Goal: Task Accomplishment & Management: Complete application form

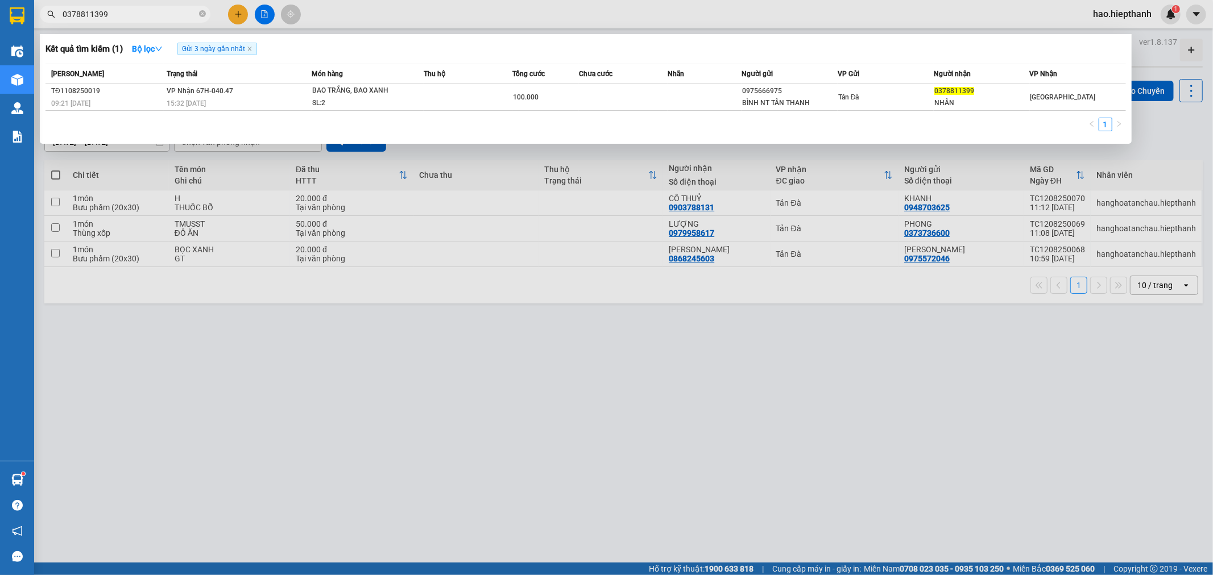
click at [166, 13] on input "0378811399" at bounding box center [130, 14] width 134 height 13
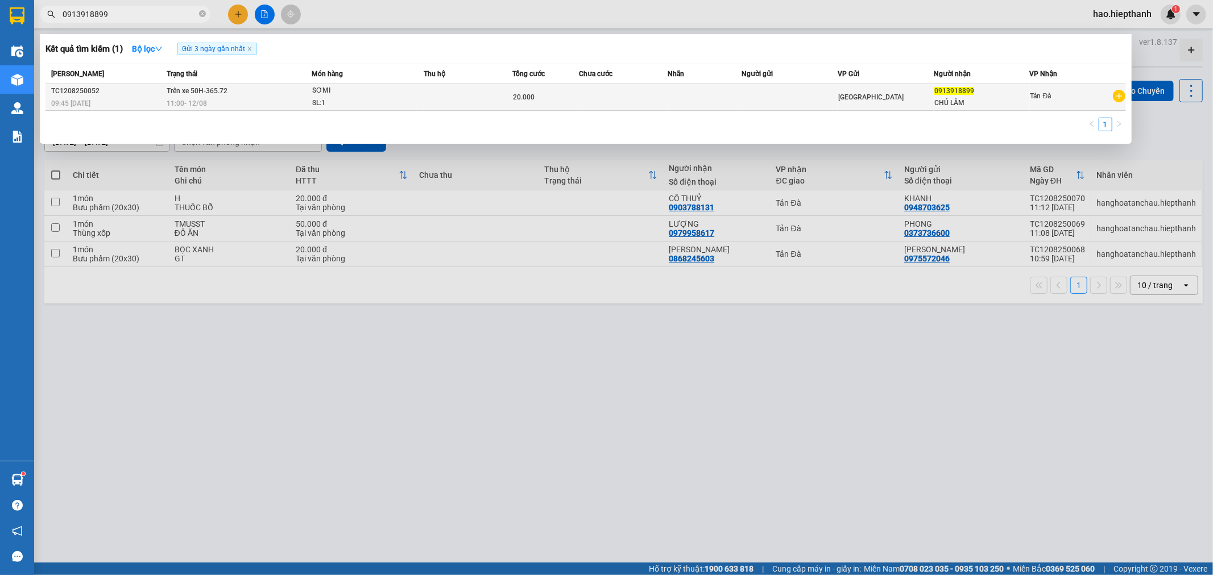
type input "0913918899"
click at [528, 98] on span "20.000" at bounding box center [524, 97] width 22 height 8
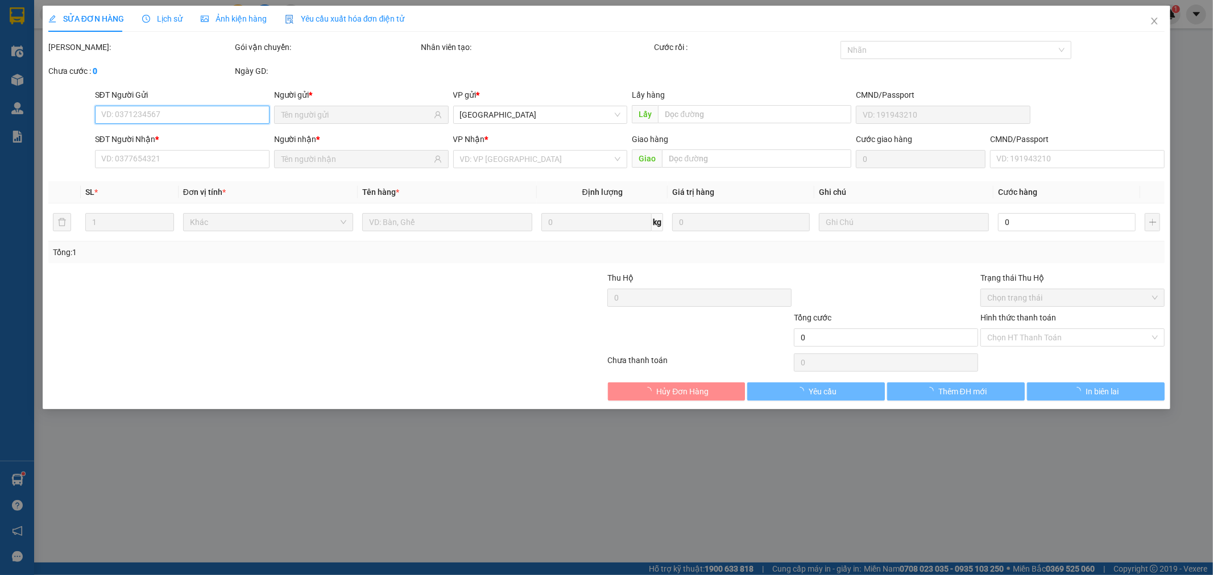
type input "0913918899"
type input "20.000"
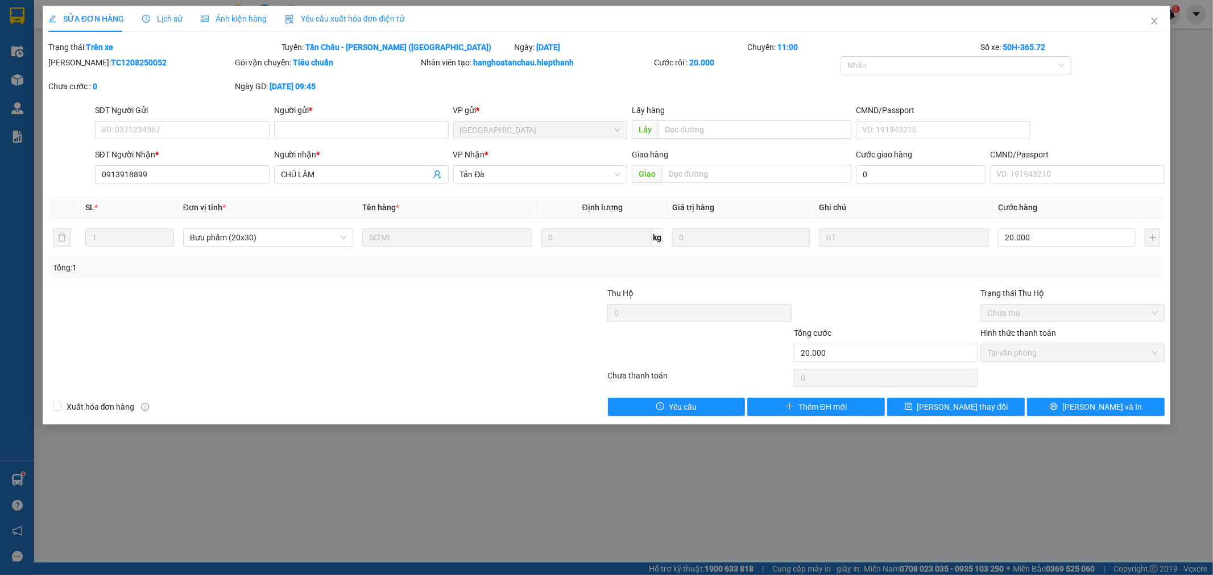
click at [171, 18] on span "Lịch sử" at bounding box center [162, 18] width 40 height 9
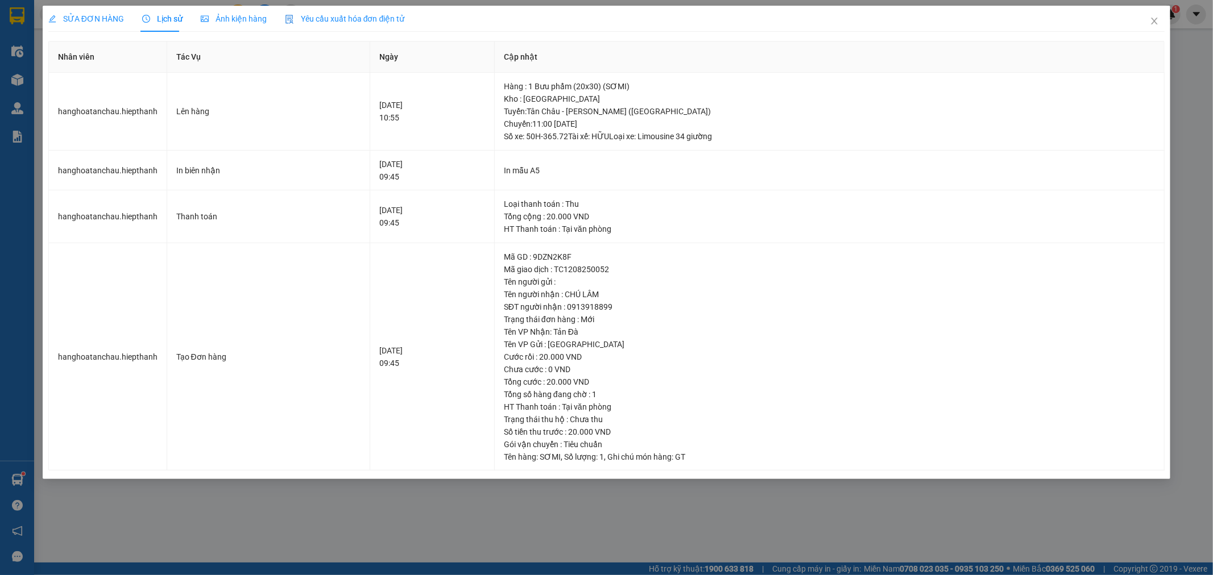
click at [83, 27] on div "SỬA ĐƠN HÀNG" at bounding box center [86, 19] width 76 height 26
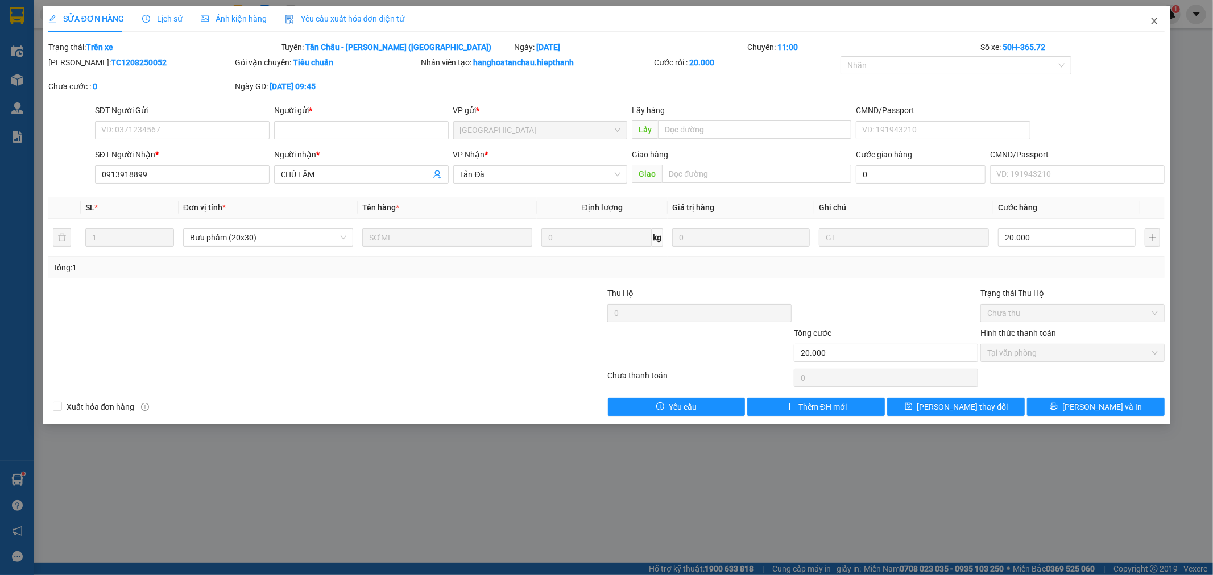
click at [1152, 20] on icon "close" at bounding box center [1154, 21] width 6 height 7
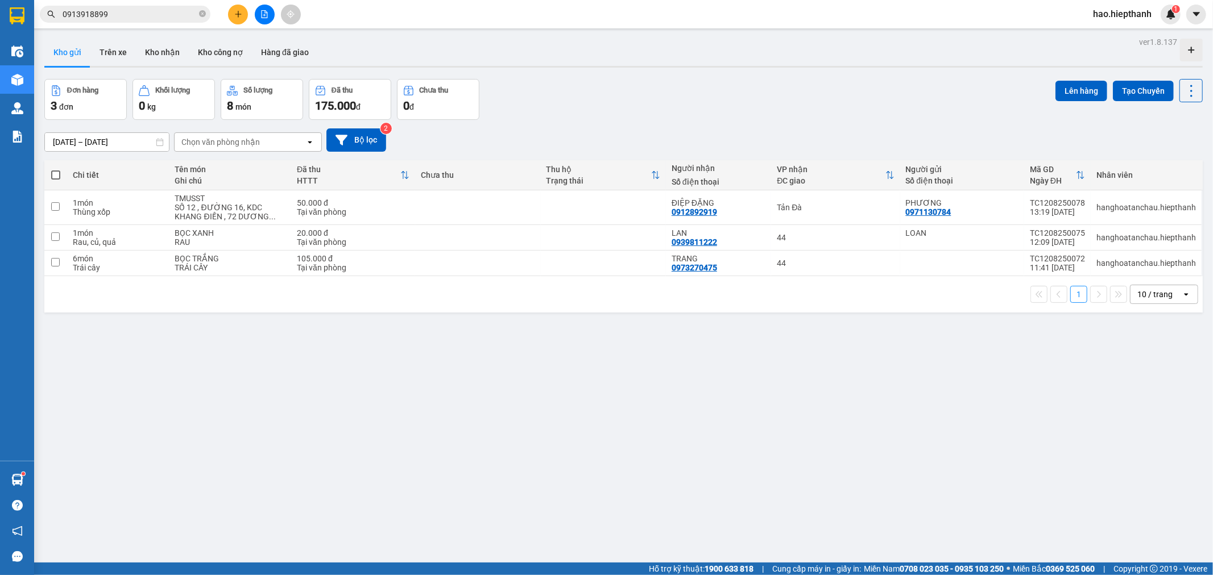
click at [150, 19] on input "0913918899" at bounding box center [130, 14] width 134 height 13
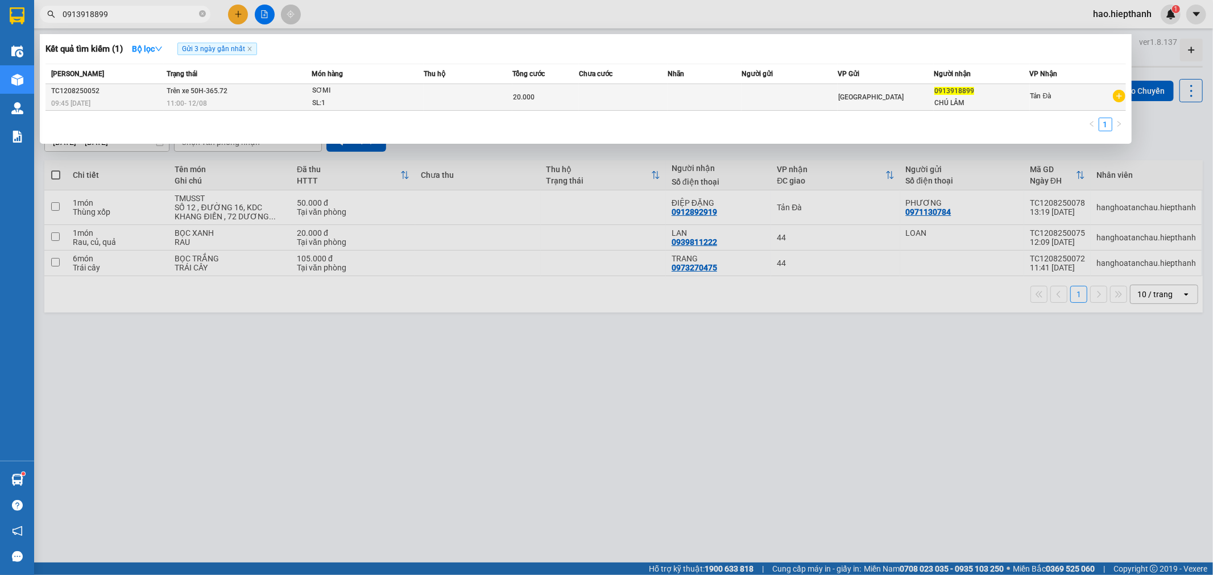
click at [298, 88] on td "Trên xe 50H-365.72 11:00 [DATE]" at bounding box center [238, 97] width 148 height 27
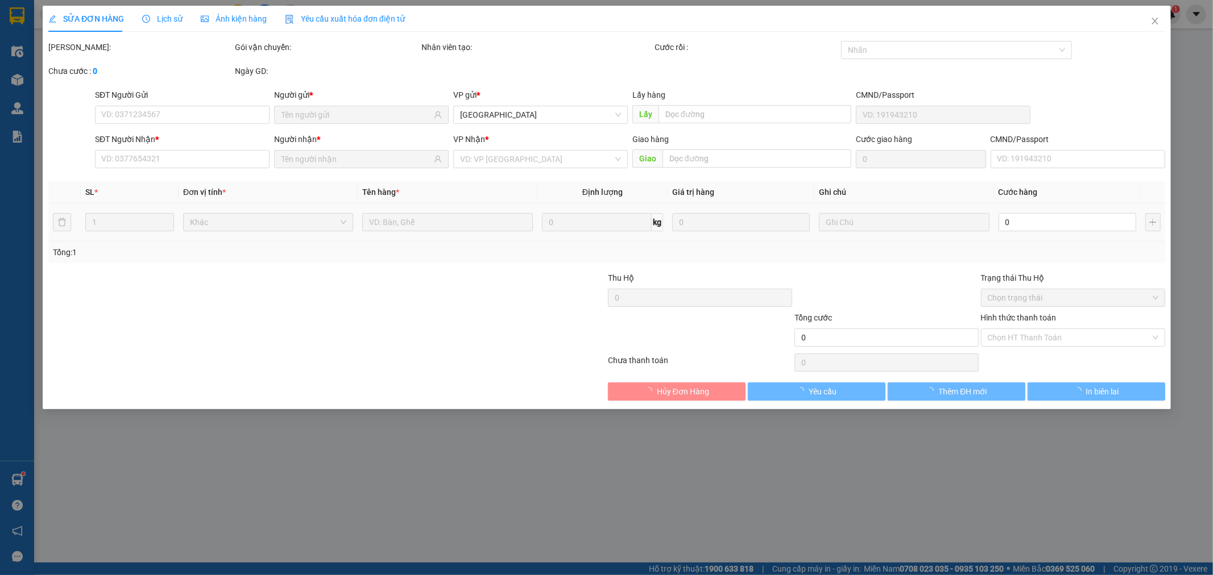
type input "0913918899"
type input "20.000"
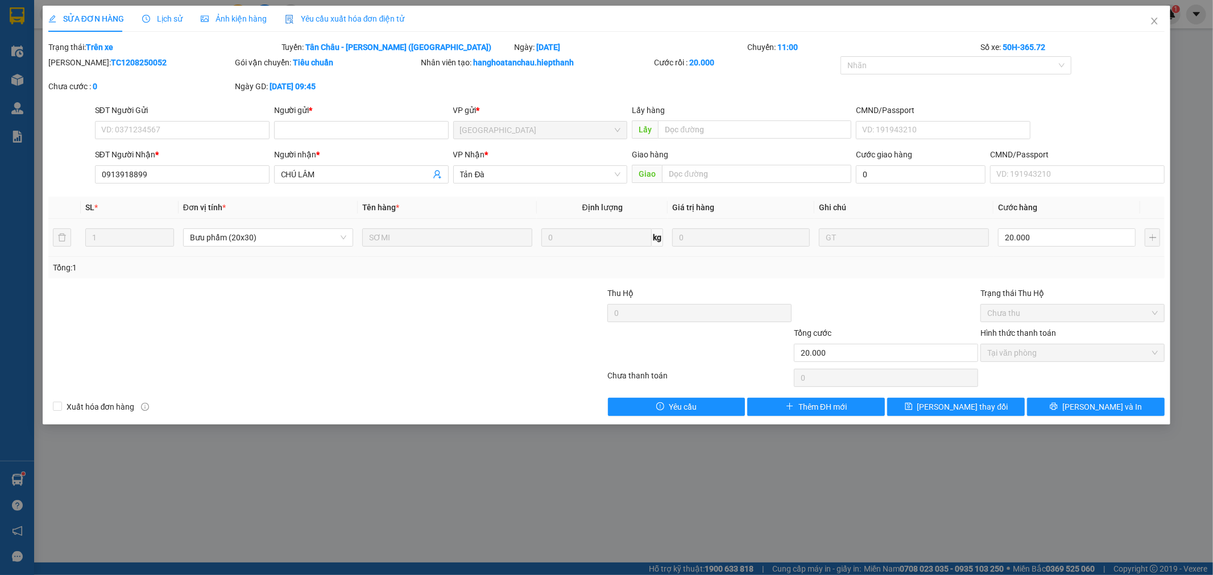
click at [157, 20] on span "Lịch sử" at bounding box center [162, 18] width 40 height 9
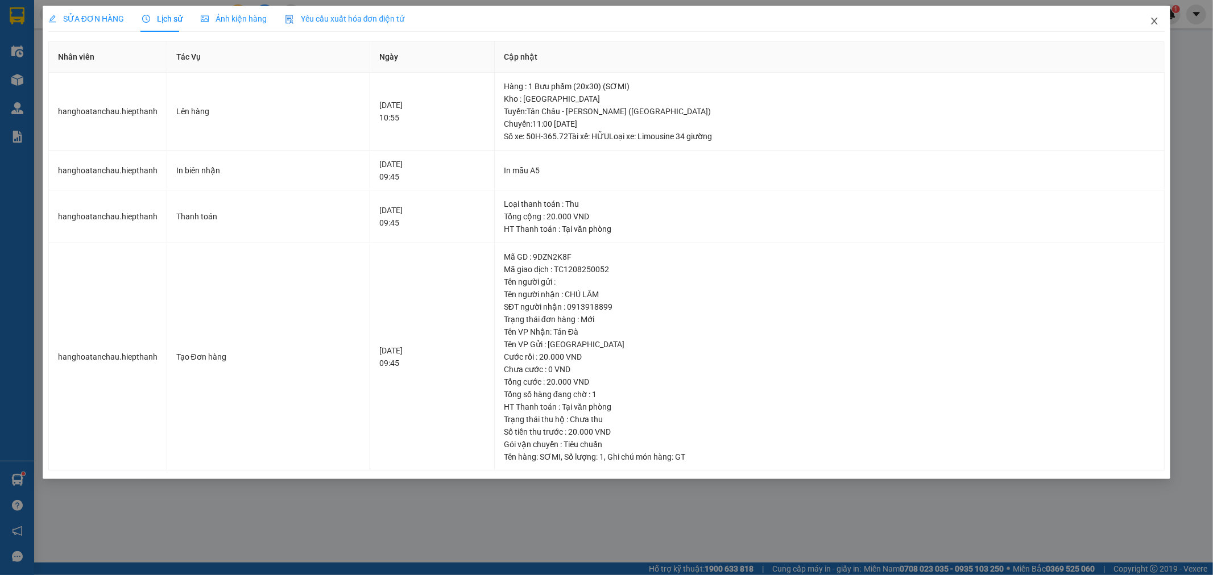
click at [1149, 18] on span "Close" at bounding box center [1154, 22] width 32 height 32
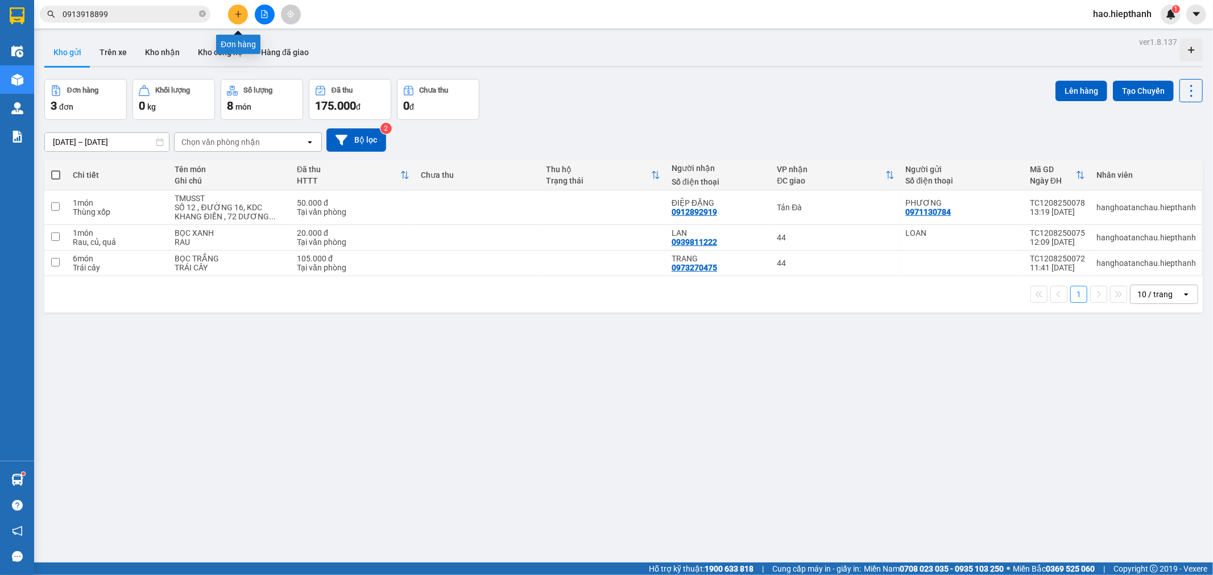
click at [240, 11] on icon "plus" at bounding box center [238, 14] width 8 height 8
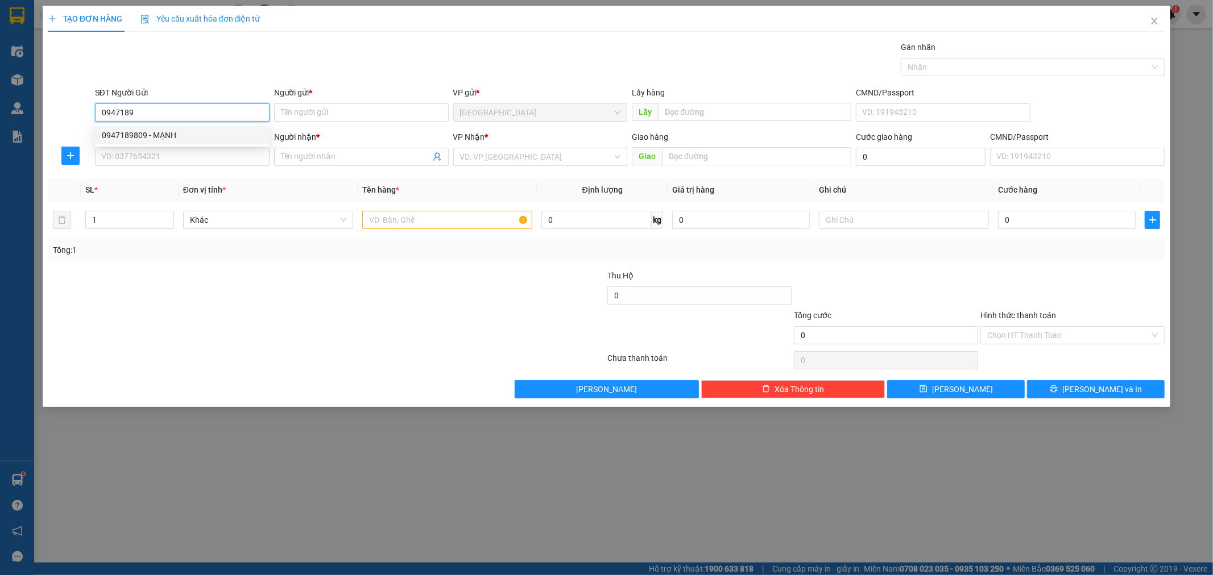
click at [201, 131] on div "0947189809 - MẠNH" at bounding box center [182, 135] width 161 height 13
type input "0947189809"
type input "MẠNH"
drag, startPoint x: 171, startPoint y: 106, endPoint x: 83, endPoint y: 110, distance: 87.7
click at [83, 110] on div "SĐT Người Gửi 0947189809 Người gửi * MẠNH VP gửi * [GEOGRAPHIC_DATA] Lấy hàng L…" at bounding box center [606, 106] width 1119 height 40
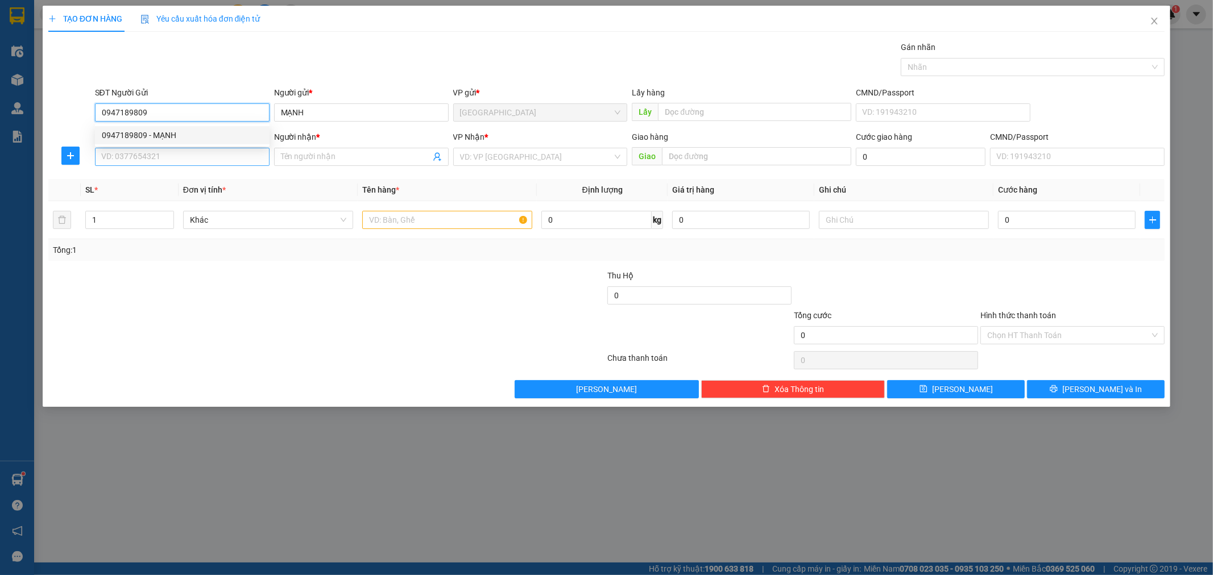
type input "0947189809"
click at [155, 152] on input "SĐT Người Nhận *" at bounding box center [182, 157] width 175 height 18
paste input "0947189809"
type input "0947189809"
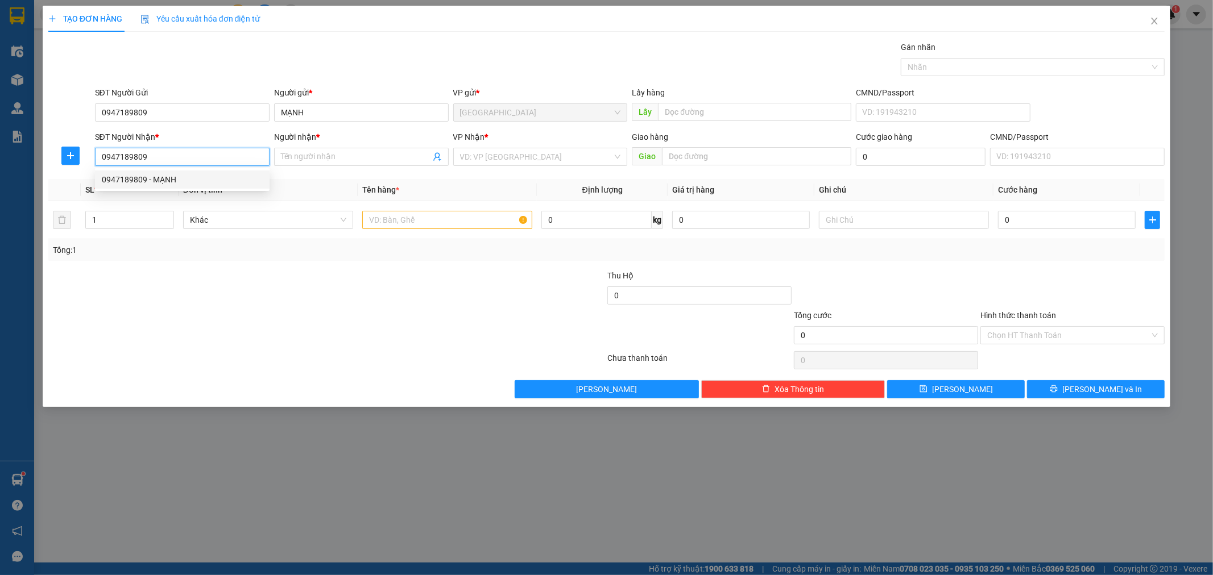
click at [184, 175] on div "0947189809 - MẠNH" at bounding box center [182, 179] width 161 height 13
type input "MẠNH"
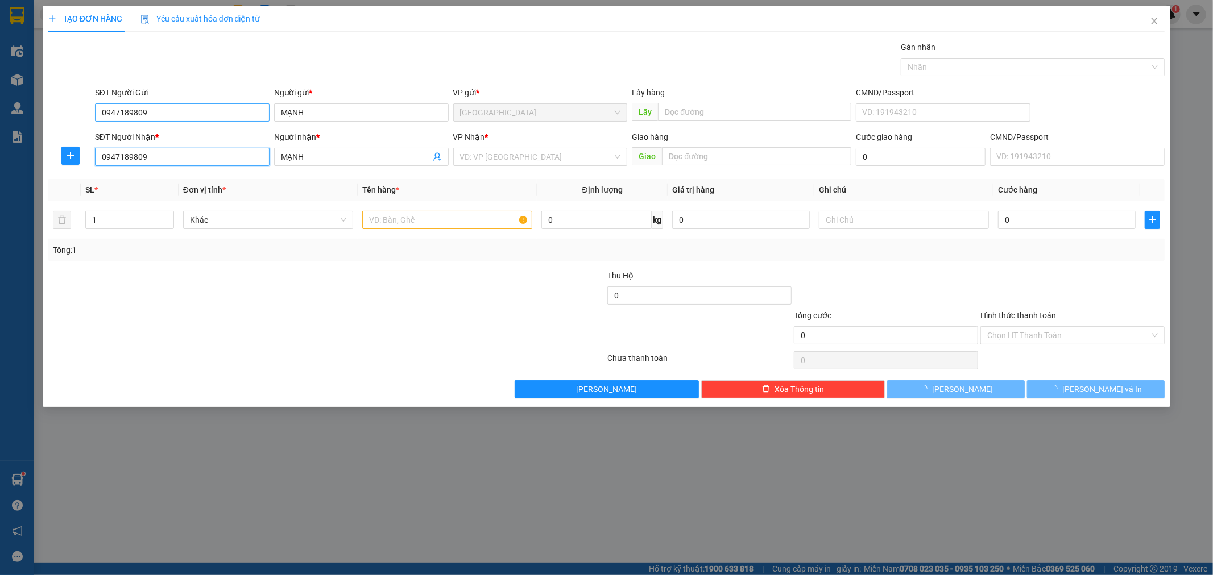
type input "0947189809"
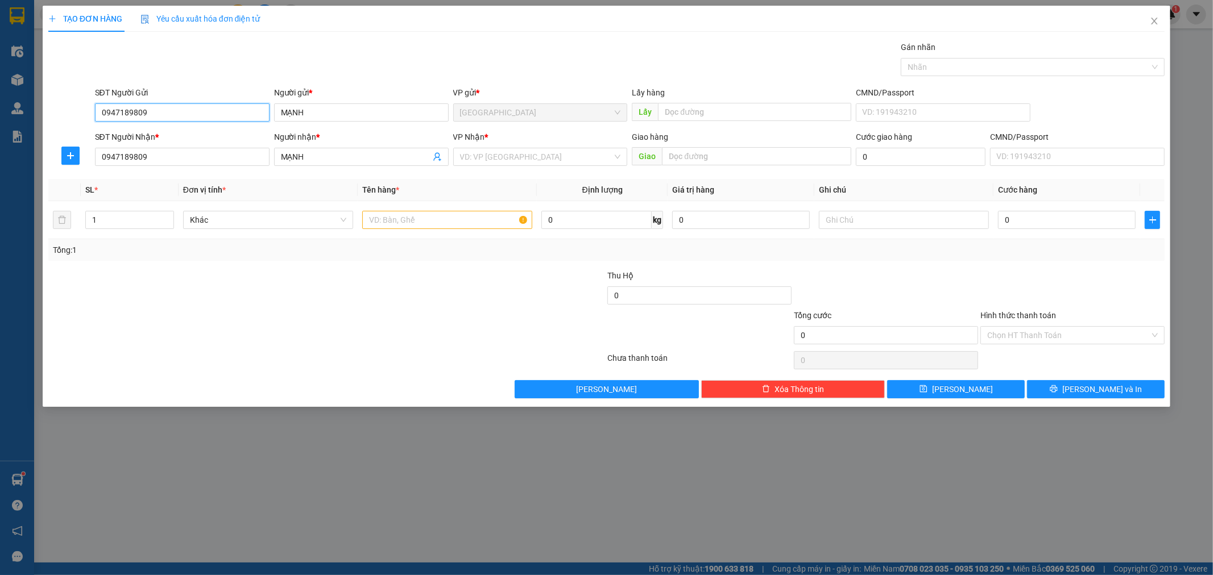
drag, startPoint x: 198, startPoint y: 107, endPoint x: 47, endPoint y: 111, distance: 151.3
click at [47, 111] on div "SĐT Người Gửi 0947189809 0947189809 Người gửi * MẠNH VP gửi * [GEOGRAPHIC_DATA]…" at bounding box center [606, 106] width 1119 height 40
type input "0332305290"
click at [500, 166] on div "VP Nhận * VD: VP [GEOGRAPHIC_DATA]" at bounding box center [540, 151] width 175 height 40
click at [501, 158] on input "search" at bounding box center [536, 156] width 153 height 17
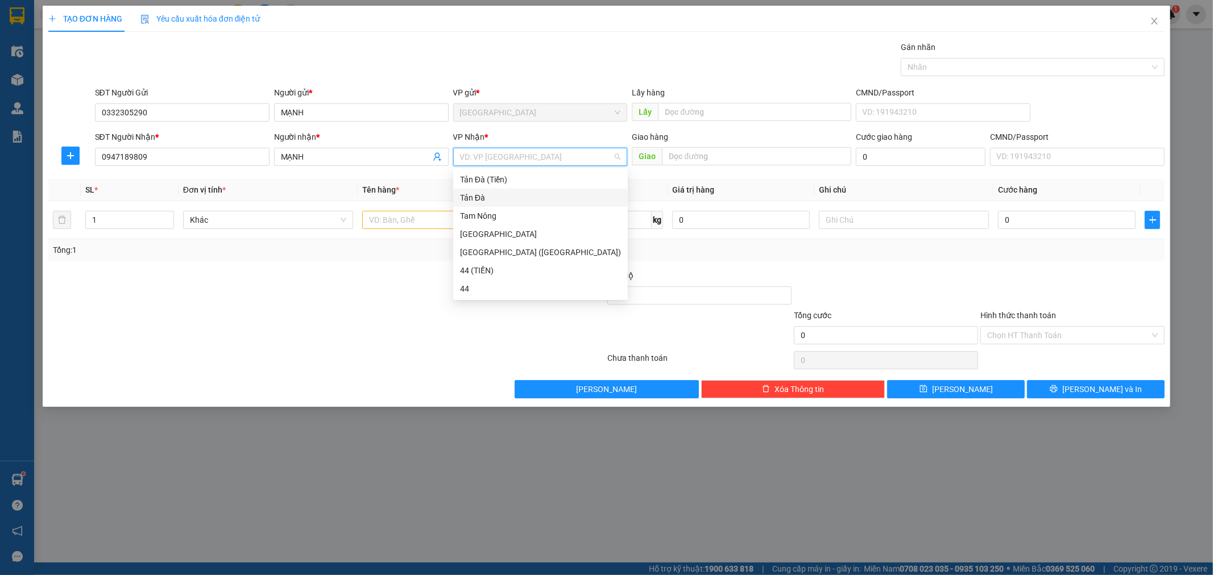
click at [499, 204] on div "Tản Đà" at bounding box center [540, 198] width 161 height 13
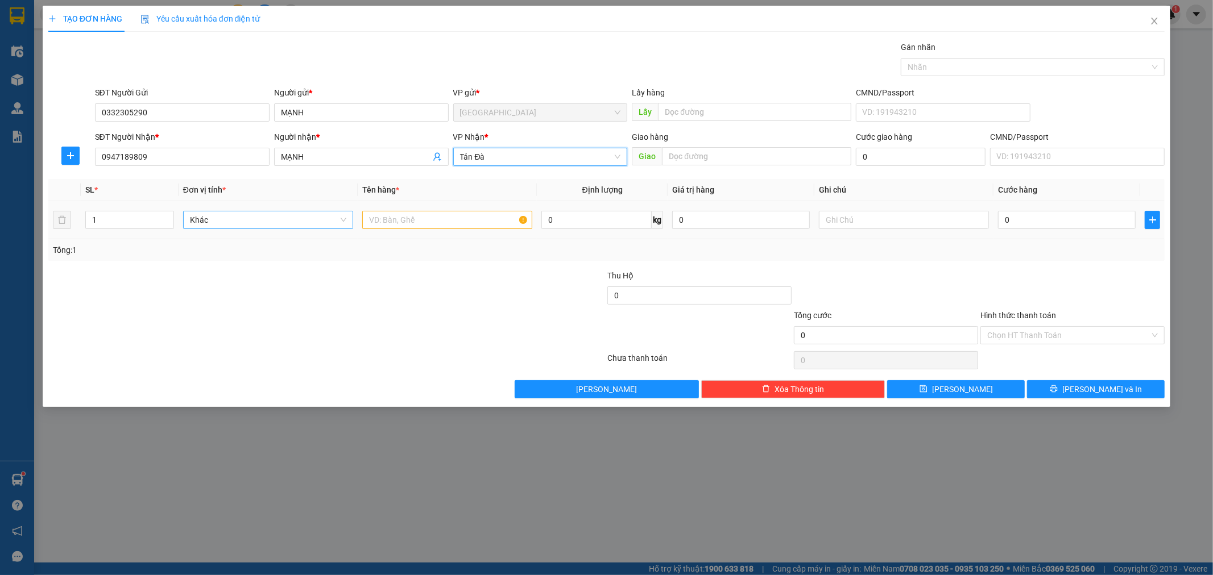
click at [282, 224] on span "Khác" at bounding box center [268, 219] width 156 height 17
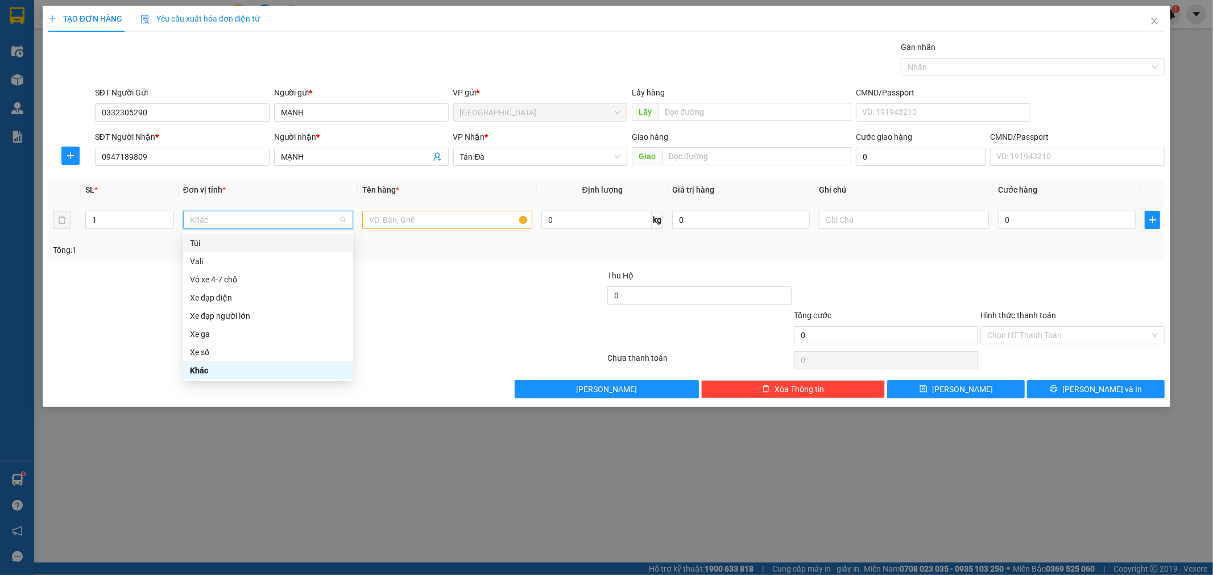
type input "M"
type input "X"
click at [277, 259] on div "Thùng xốp" at bounding box center [268, 261] width 156 height 13
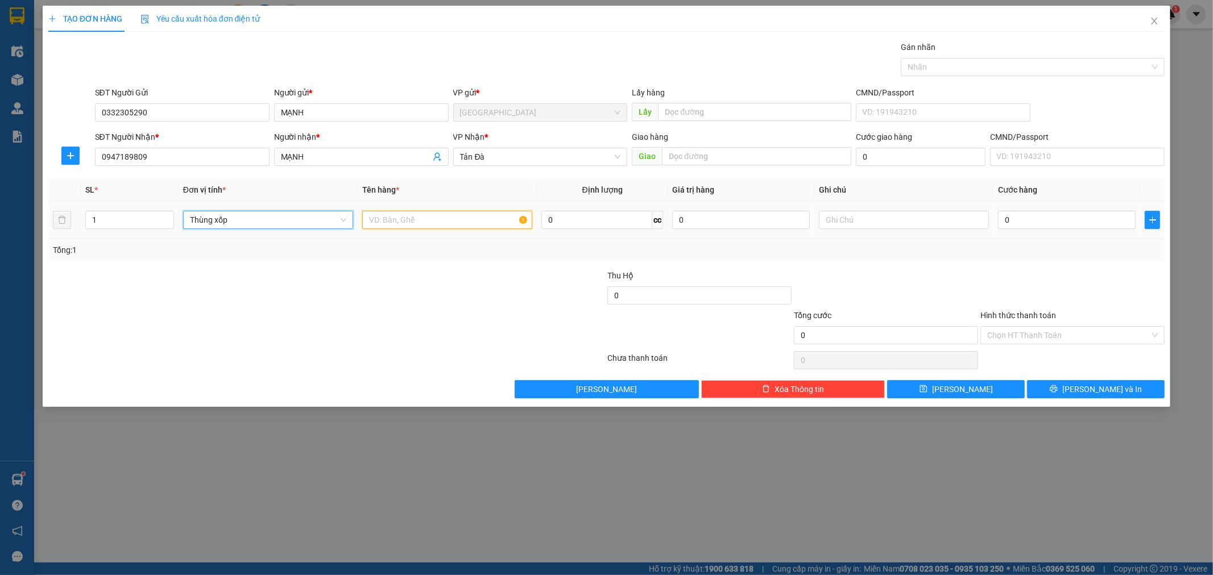
click at [430, 227] on input "text" at bounding box center [447, 220] width 170 height 18
type input "TMUSS"
click at [150, 217] on input "1" at bounding box center [130, 219] width 88 height 17
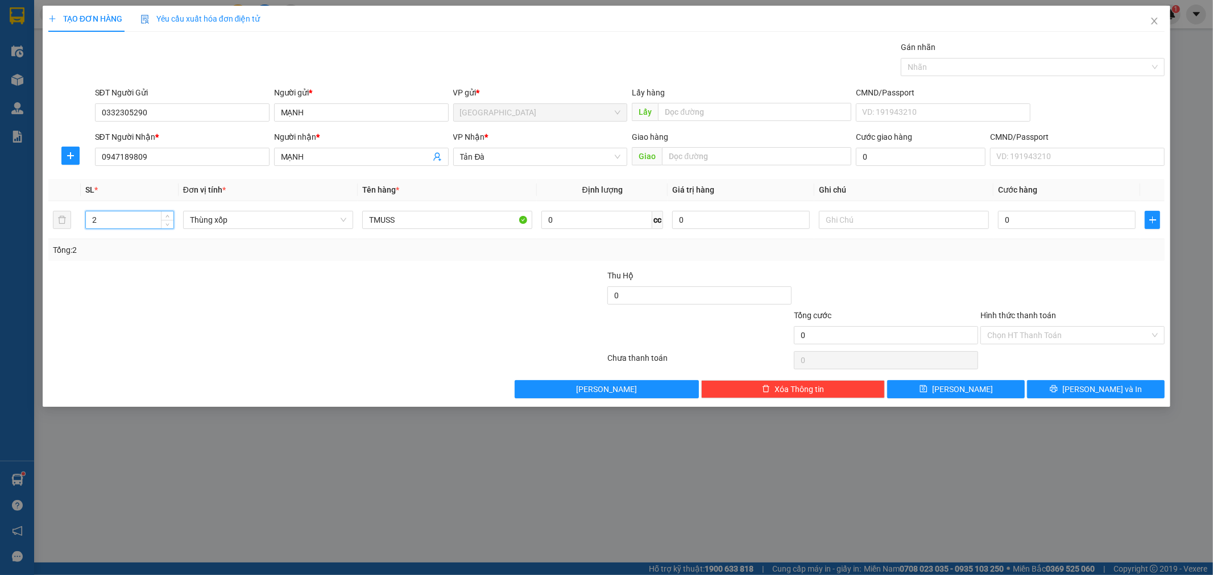
type input "2"
drag, startPoint x: 242, startPoint y: 276, endPoint x: 870, endPoint y: 92, distance: 655.0
click at [245, 276] on div at bounding box center [233, 289] width 373 height 40
click at [742, 120] on input "text" at bounding box center [754, 112] width 193 height 18
type input "CHỢ KHU 2"
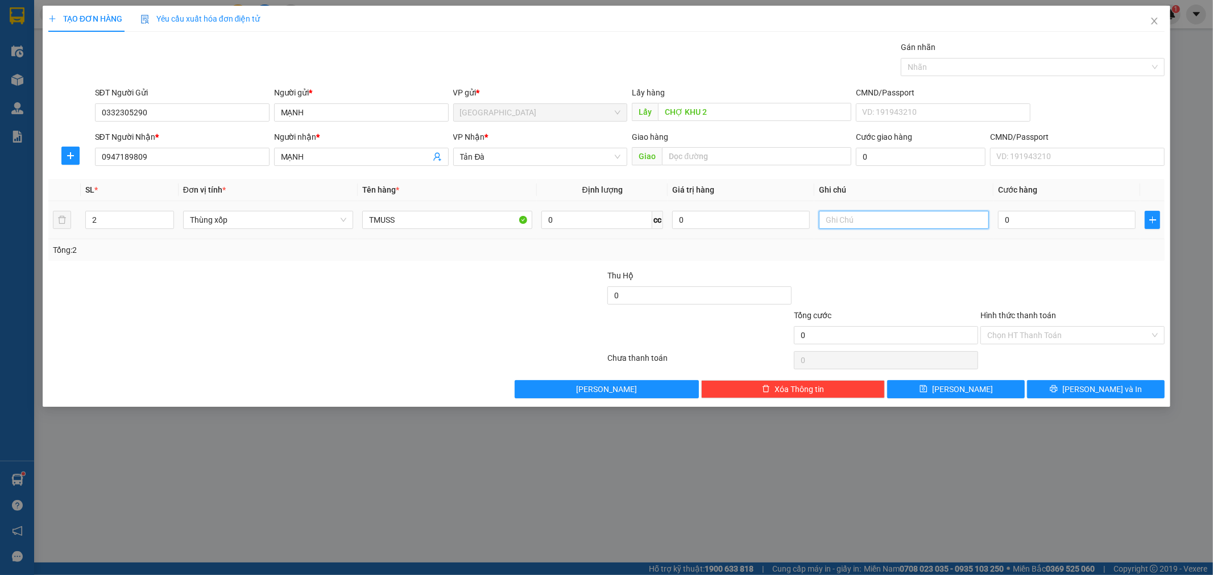
click at [870, 213] on input "text" at bounding box center [904, 220] width 170 height 18
type input "TĐÀ THU BAGA"
click at [981, 387] on button "[PERSON_NAME]" at bounding box center [956, 389] width 138 height 18
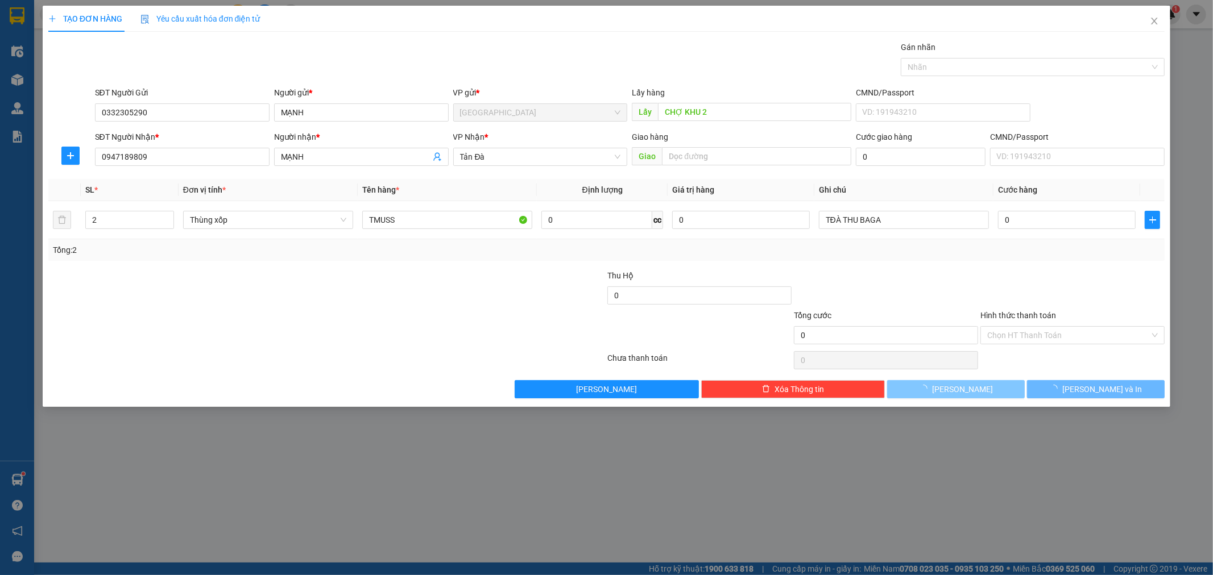
type input "1"
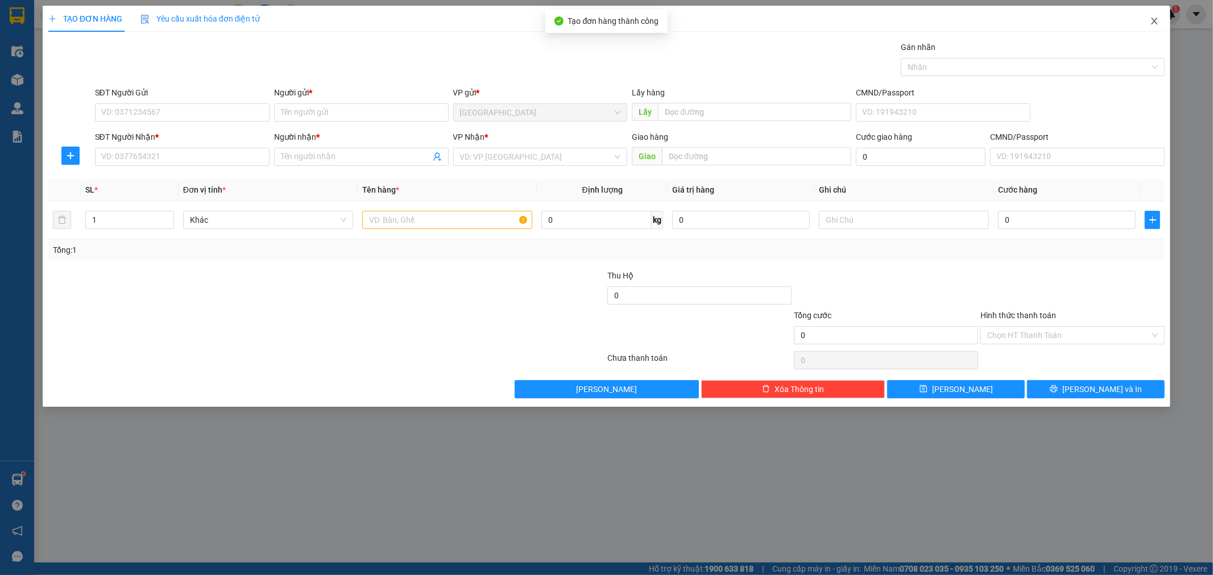
click at [1156, 19] on icon "close" at bounding box center [1154, 21] width 6 height 7
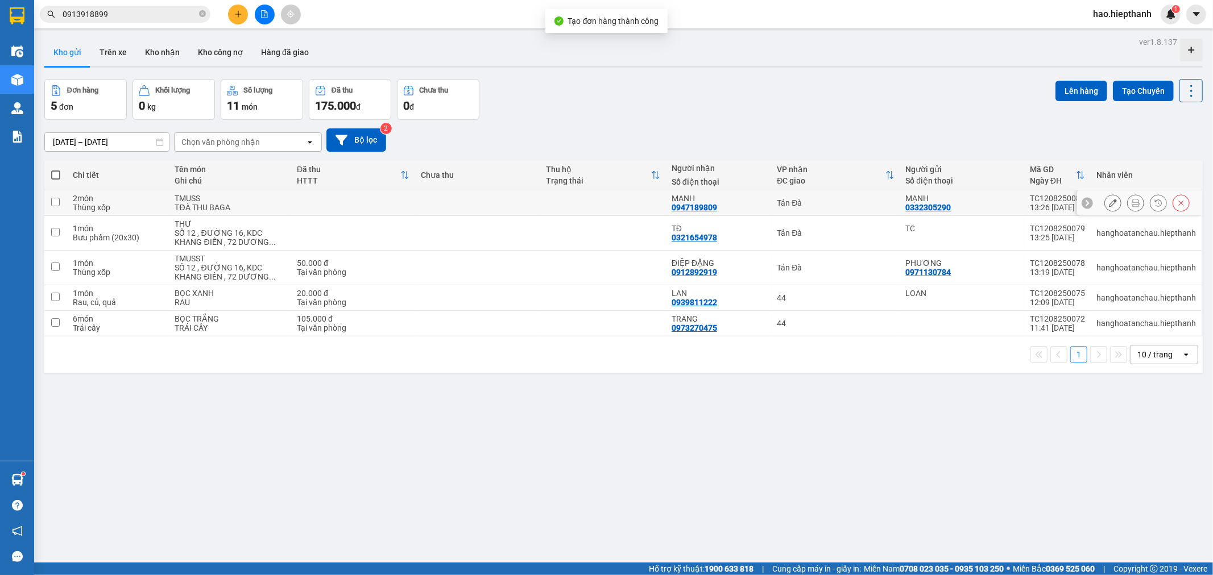
click at [55, 205] on input "checkbox" at bounding box center [55, 202] width 9 height 9
checkbox input "true"
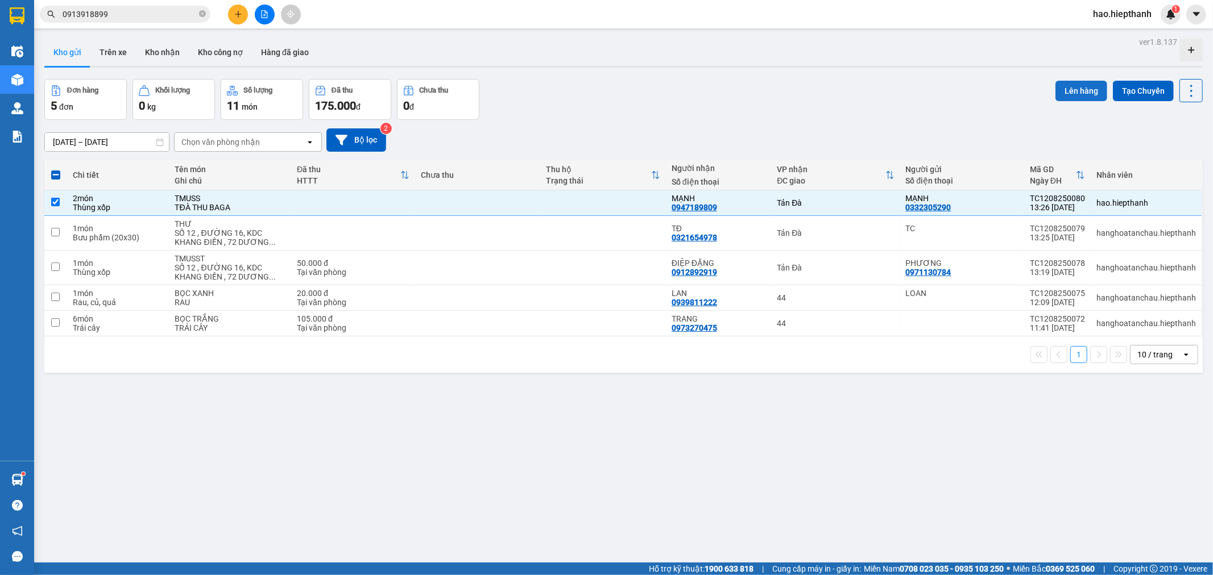
click at [1072, 81] on button "Lên hàng" at bounding box center [1081, 91] width 52 height 20
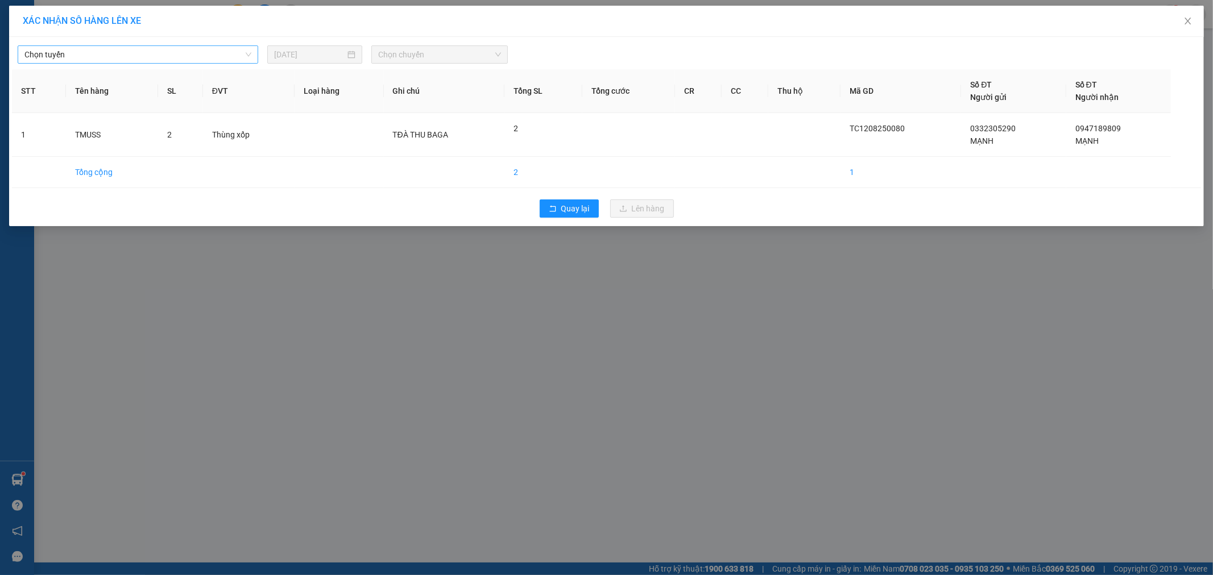
click at [95, 55] on span "Chọn tuyến" at bounding box center [137, 54] width 227 height 17
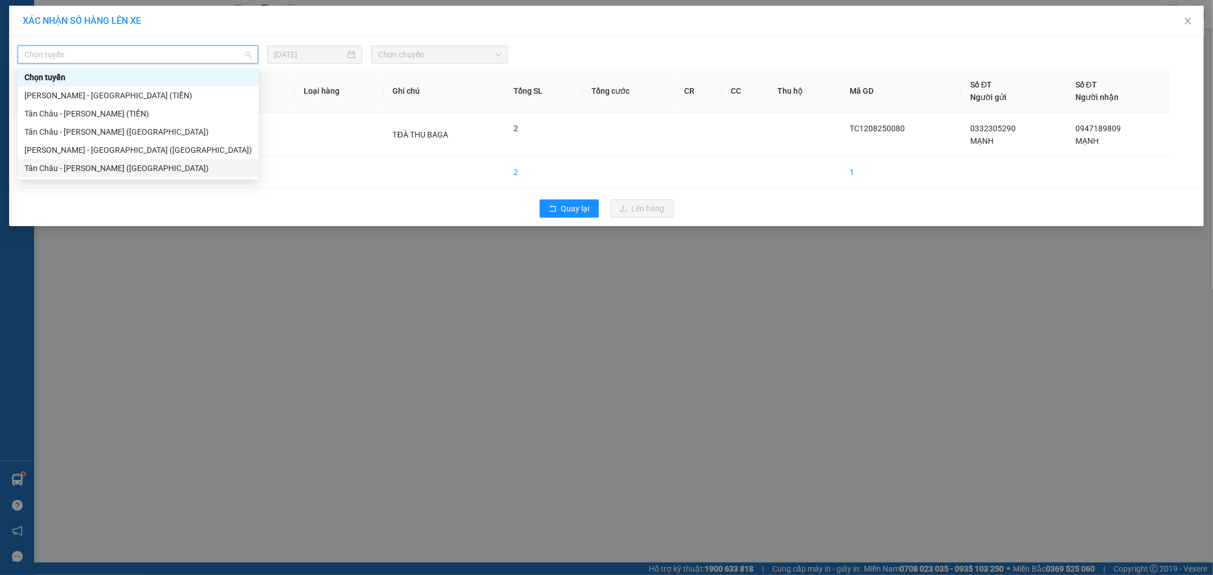
drag, startPoint x: 94, startPoint y: 167, endPoint x: 270, endPoint y: 88, distance: 192.6
click at [95, 167] on div "Tân Châu - [PERSON_NAME] ([GEOGRAPHIC_DATA])" at bounding box center [137, 168] width 227 height 13
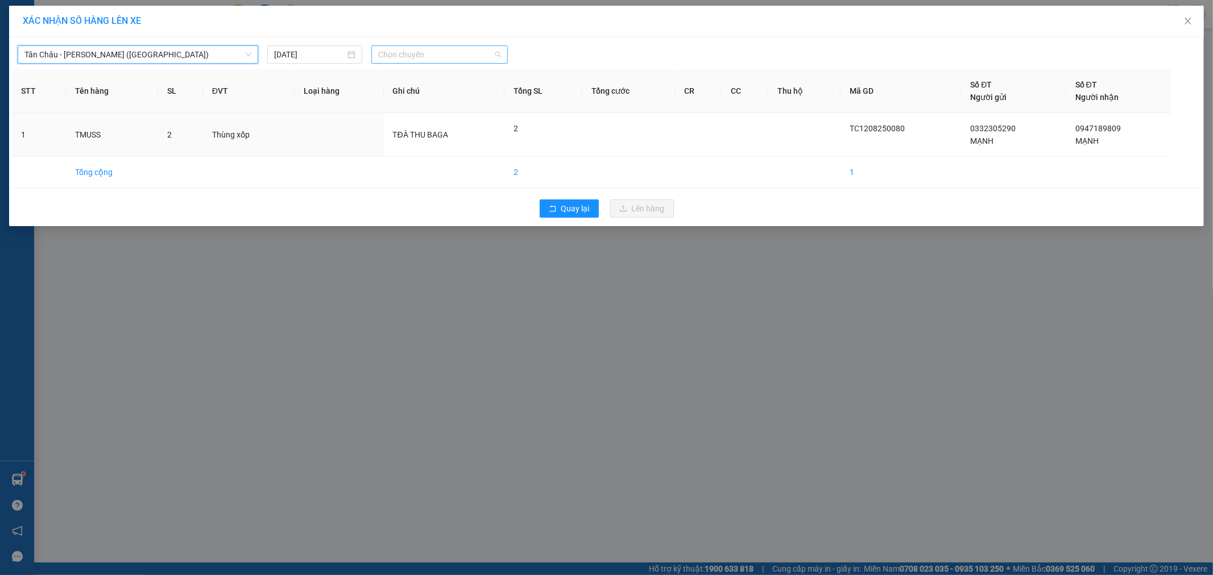
click at [392, 59] on span "Chọn chuyến" at bounding box center [439, 54] width 123 height 17
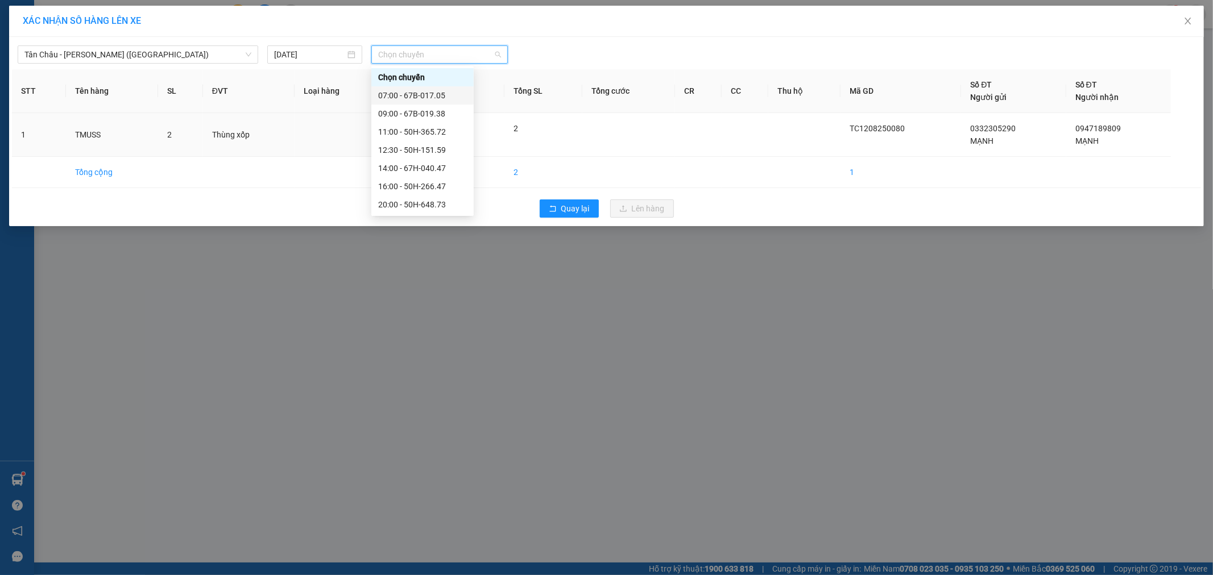
click at [418, 97] on div "07:00 - 67B-017.05" at bounding box center [422, 95] width 89 height 13
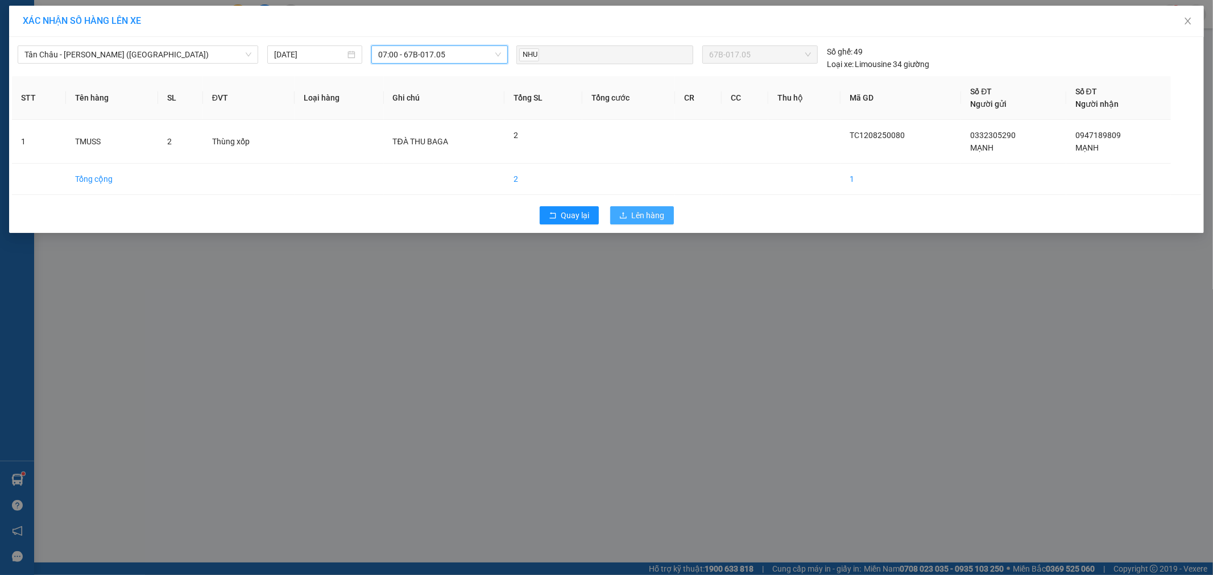
click at [661, 215] on span "Lên hàng" at bounding box center [648, 215] width 33 height 13
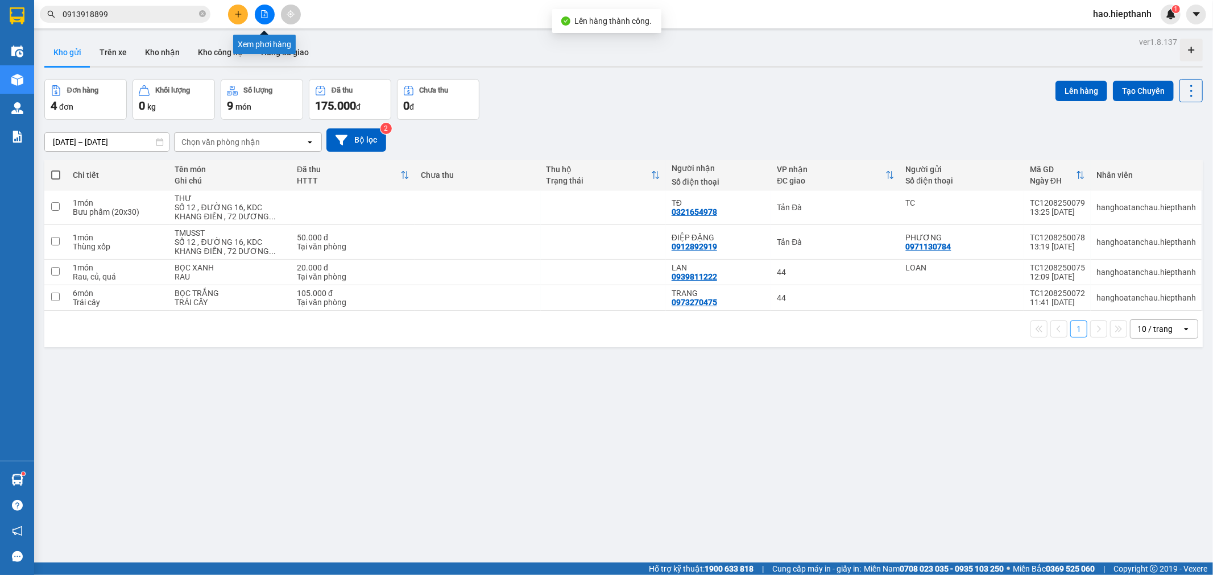
click at [273, 14] on button at bounding box center [265, 15] width 20 height 20
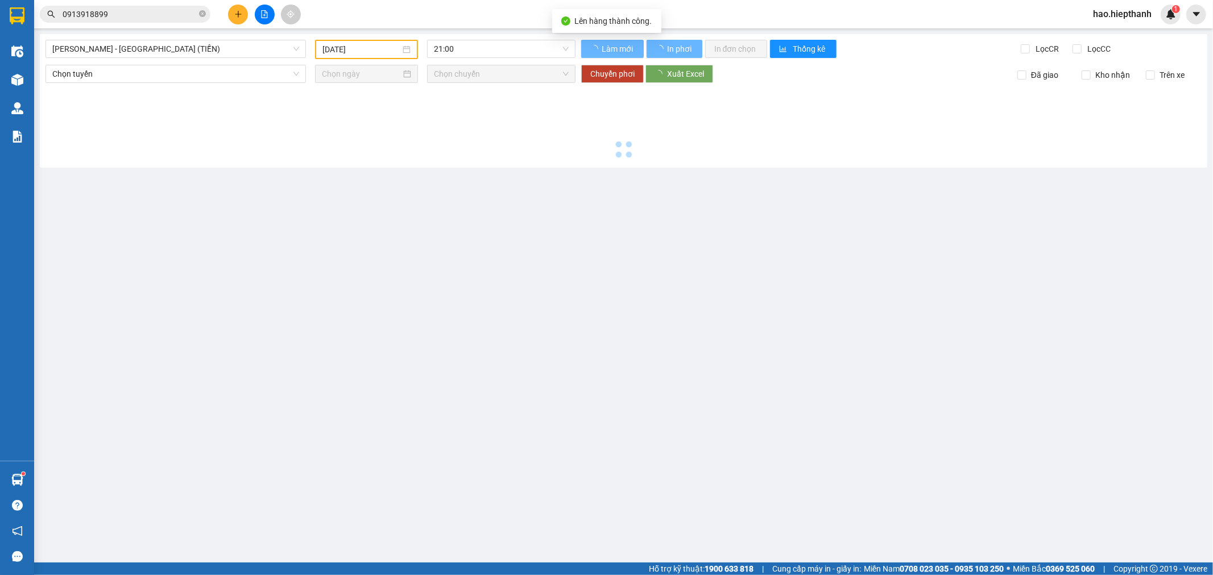
type input "[DATE]"
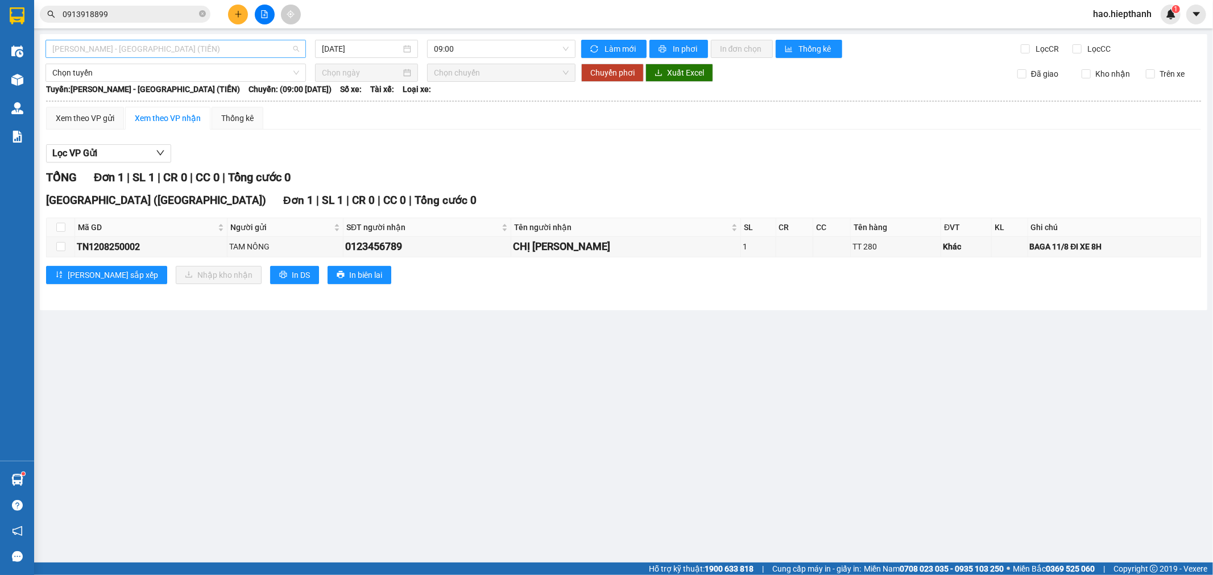
click at [175, 48] on span "[PERSON_NAME] - [GEOGRAPHIC_DATA] (TIỀN)" at bounding box center [175, 48] width 247 height 17
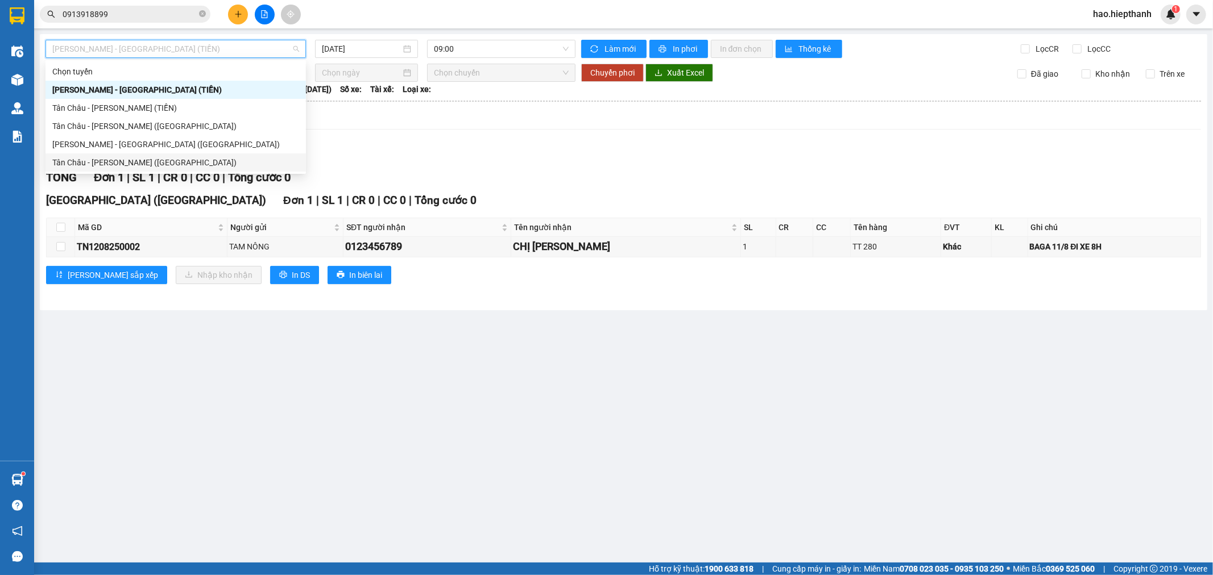
click at [146, 164] on div "Tân Châu - [PERSON_NAME] ([GEOGRAPHIC_DATA])" at bounding box center [175, 162] width 247 height 13
type input "[DATE]"
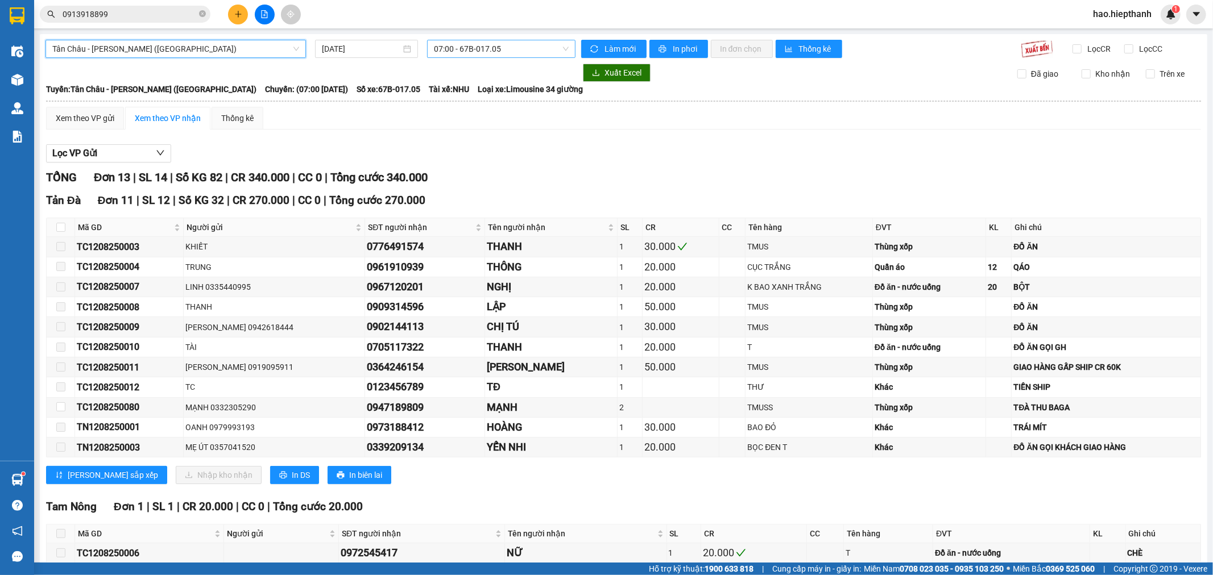
click at [458, 51] on span "07:00 - 67B-017.05" at bounding box center [501, 48] width 134 height 17
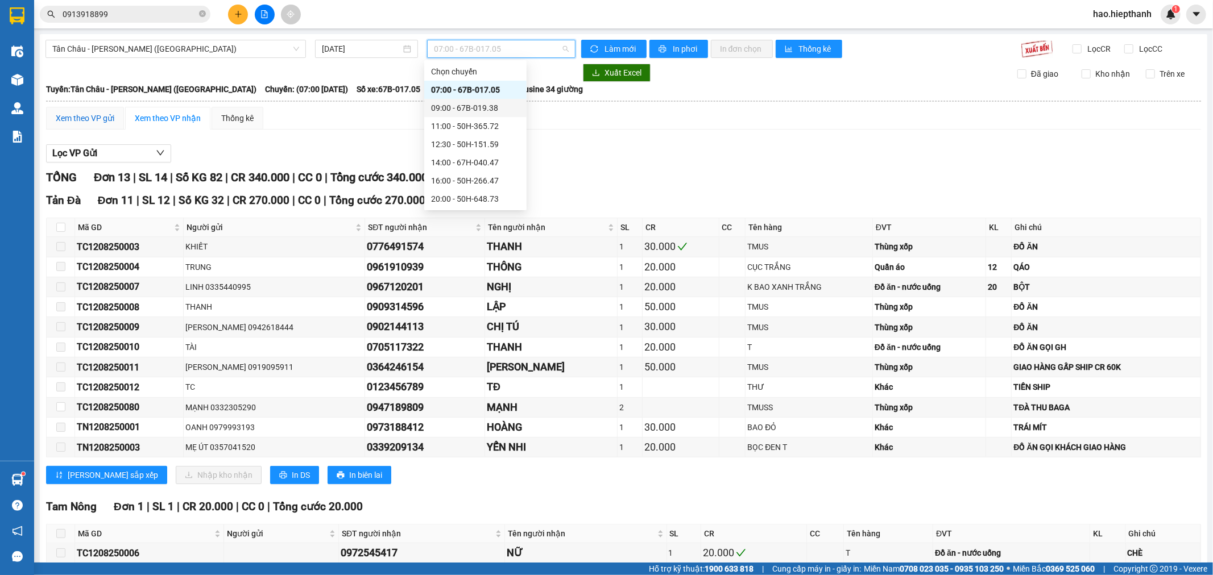
click at [99, 115] on div "Xem theo VP gửi" at bounding box center [85, 118] width 59 height 13
